Goal: Task Accomplishment & Management: Use online tool/utility

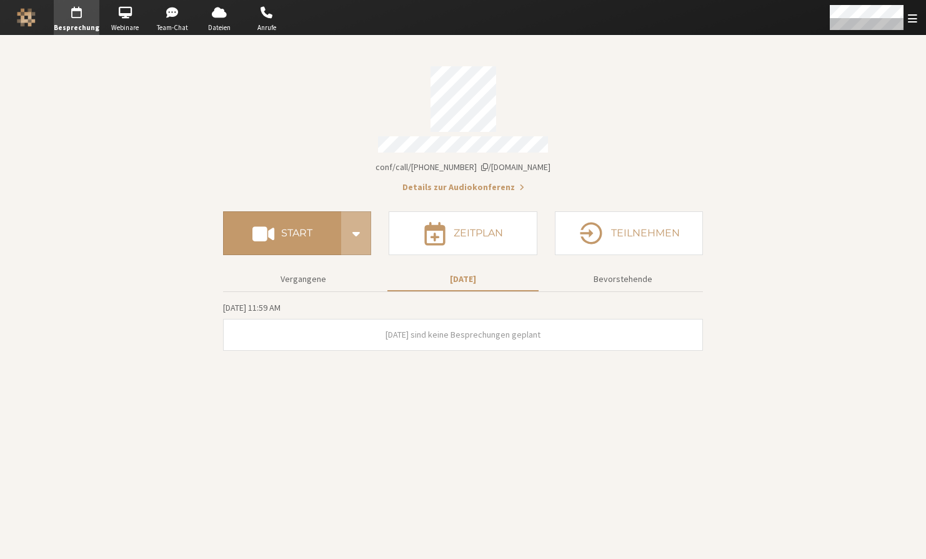
click at [17, 70] on section "Besprechungslink iotum.callbridge.rocks/conf/call/8492808 Details zur Audiokonf…" at bounding box center [463, 297] width 926 height 523
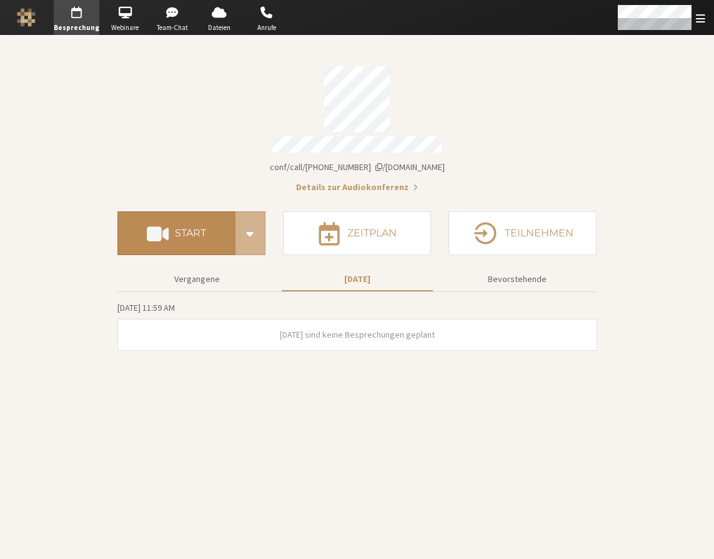
click at [183, 216] on button "Start" at bounding box center [177, 233] width 118 height 44
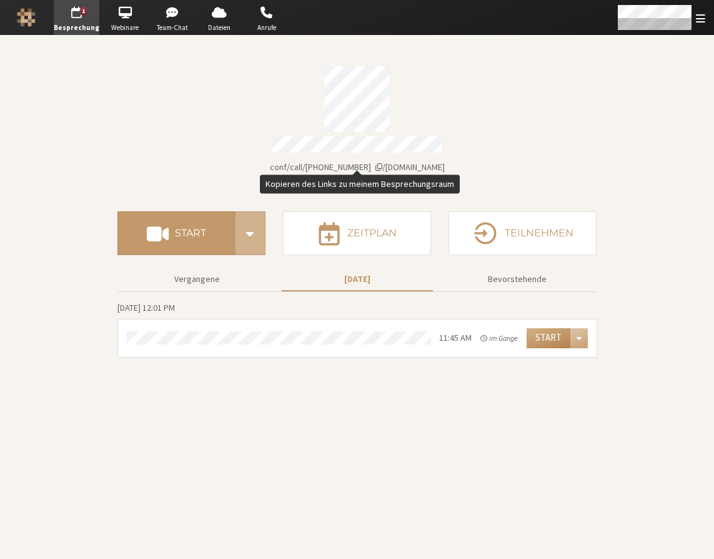
click at [383, 164] on span "Kontodaten" at bounding box center [379, 167] width 7 height 9
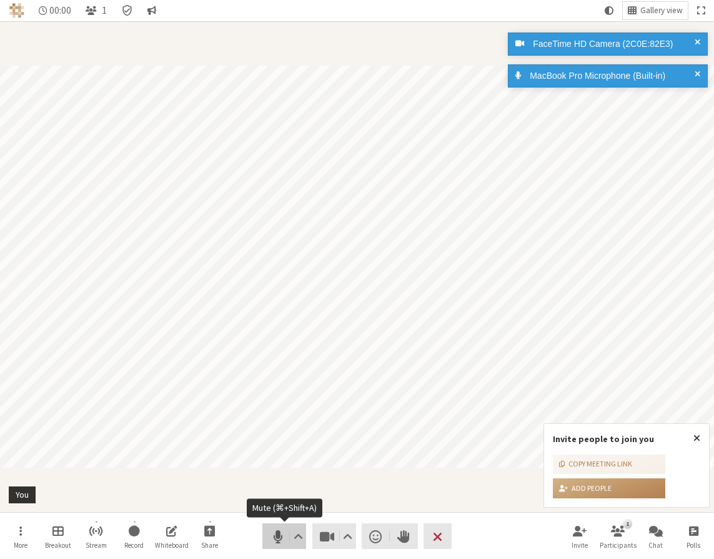
click at [282, 534] on span "Mute (⌘+Shift+A)" at bounding box center [278, 537] width 18 height 18
click at [319, 534] on span "Stop video (⌘+Shift+V)" at bounding box center [327, 537] width 18 height 18
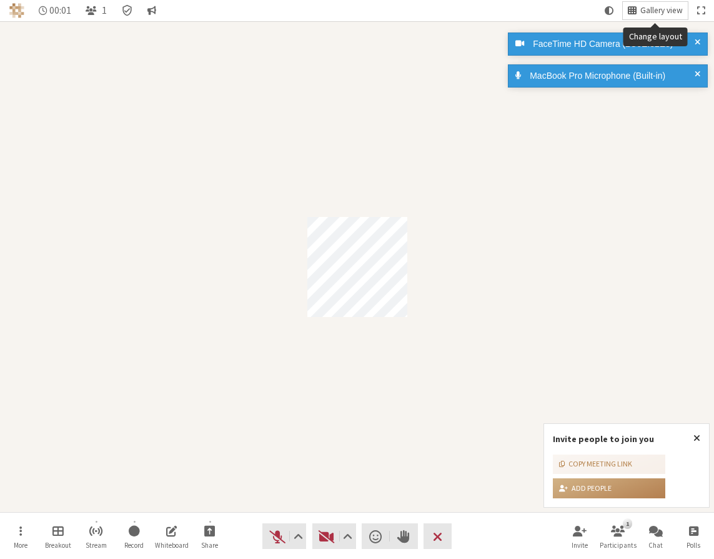
click at [649, 2] on button "Gallery view" at bounding box center [655, 11] width 65 height 18
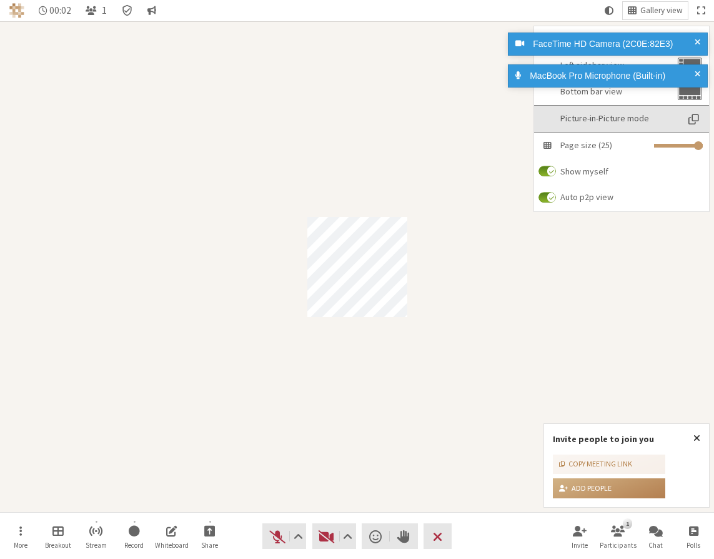
click at [605, 120] on span "Picture-in-Picture mode" at bounding box center [619, 118] width 117 height 9
